Goal: Transaction & Acquisition: Purchase product/service

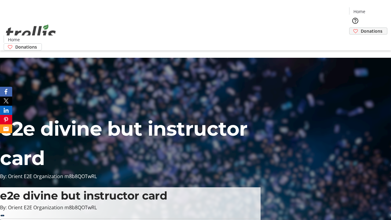
click at [361, 28] on span "Donations" at bounding box center [372, 31] width 22 height 6
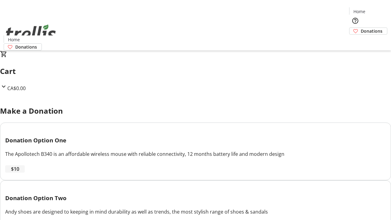
click at [19, 173] on span "$10" at bounding box center [15, 168] width 8 height 7
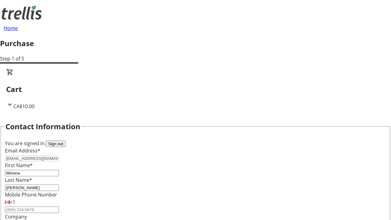
select select "CA"
type input "[STREET_ADDRESS][PERSON_NAME]"
type input "Kelowna"
select select "BC"
type input "Kelowna"
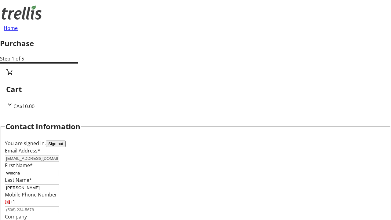
type input "V1Y 0C2"
